Goal: Task Accomplishment & Management: Manage account settings

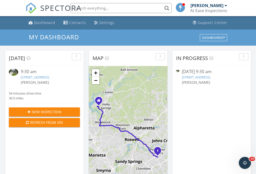
click at [197, 76] on link "[STREET_ADDRESS]" at bounding box center [196, 77] width 28 height 5
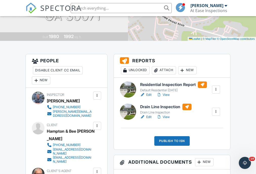
scroll to position [101, 0]
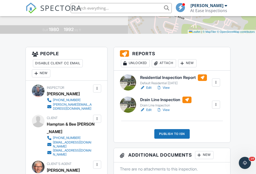
click at [149, 88] on link "Edit" at bounding box center [145, 87] width 11 height 5
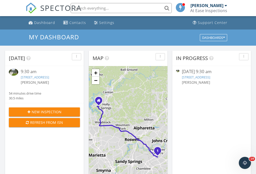
click at [210, 77] on link "[STREET_ADDRESS]" at bounding box center [196, 77] width 28 height 5
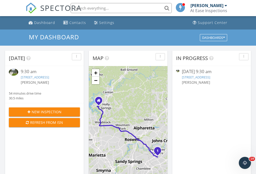
click at [206, 78] on link "[STREET_ADDRESS]" at bounding box center [196, 77] width 28 height 5
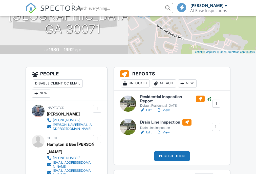
click at [147, 132] on link "Edit" at bounding box center [145, 132] width 11 height 5
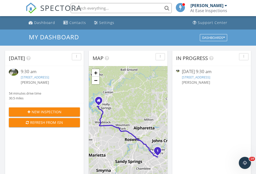
click at [210, 78] on link "[STREET_ADDRESS]" at bounding box center [196, 77] width 28 height 5
